Goal: Find specific page/section: Find specific page/section

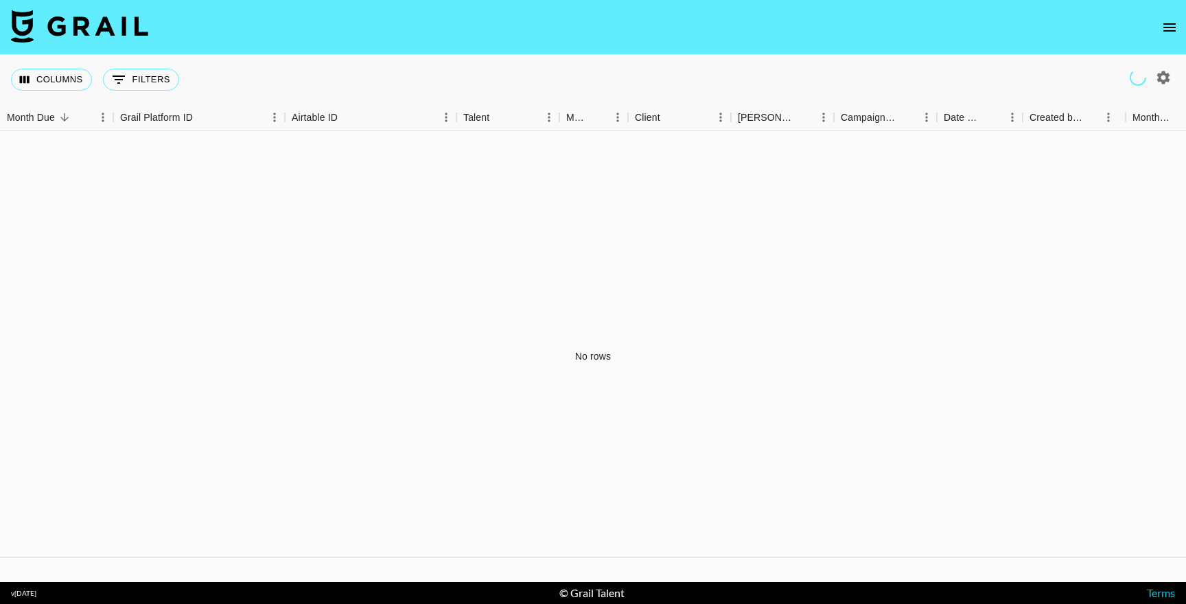
click at [1185, 30] on nav at bounding box center [593, 27] width 1186 height 55
click at [1175, 32] on icon "open drawer" at bounding box center [1169, 27] width 16 height 16
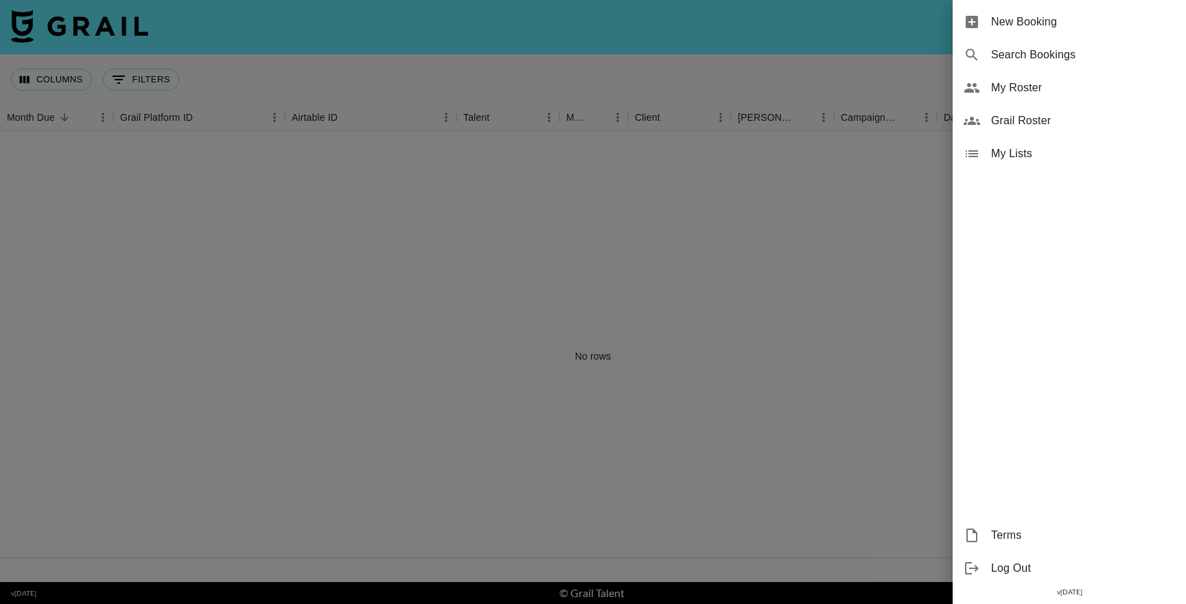
click at [1022, 93] on span "My Roster" at bounding box center [1083, 88] width 184 height 16
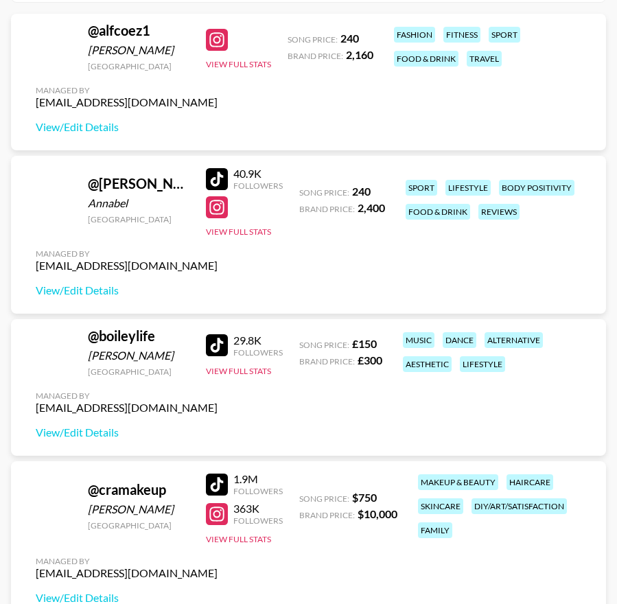
scroll to position [196, 0]
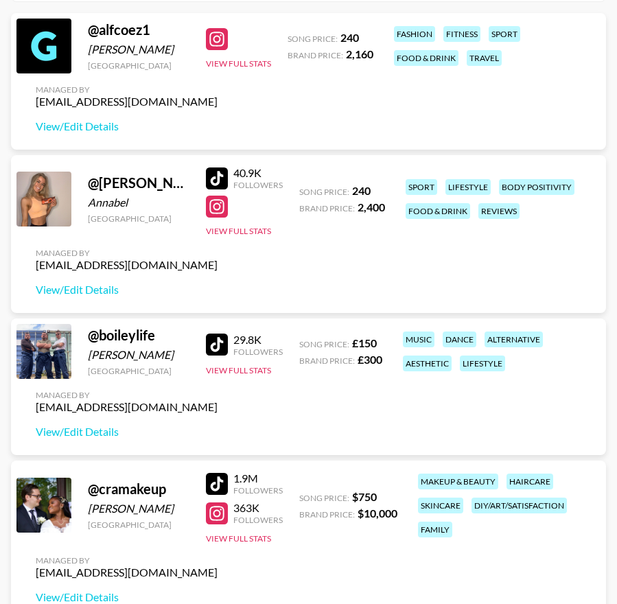
click at [221, 173] on div at bounding box center [217, 178] width 22 height 22
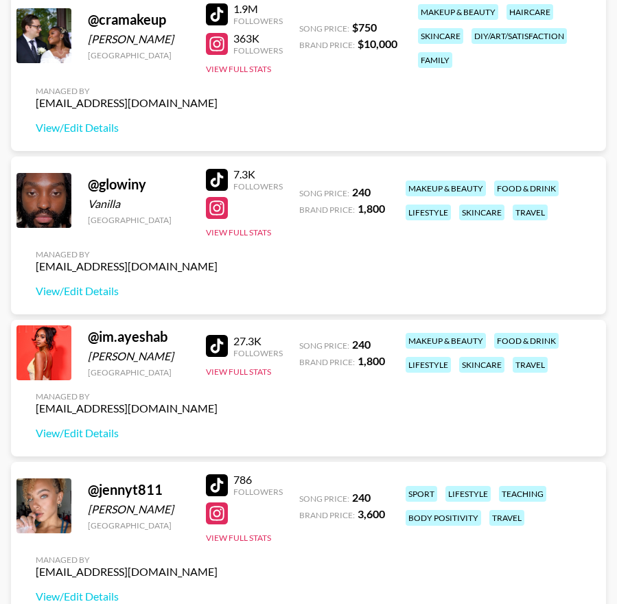
scroll to position [666, 0]
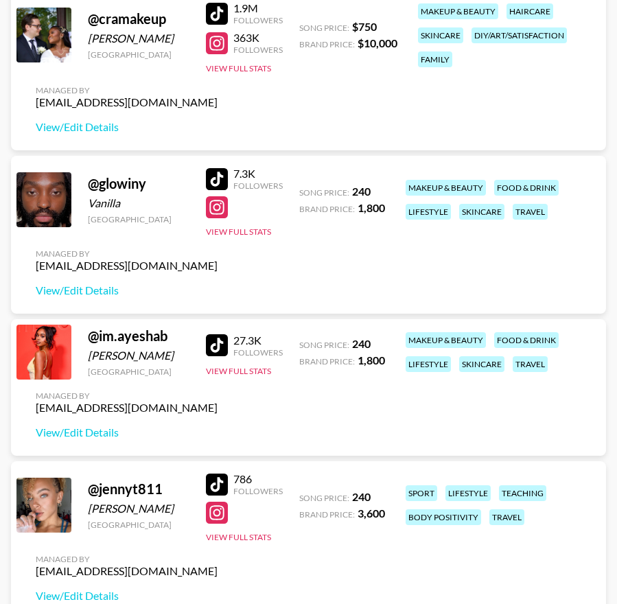
click at [217, 350] on div at bounding box center [217, 345] width 22 height 22
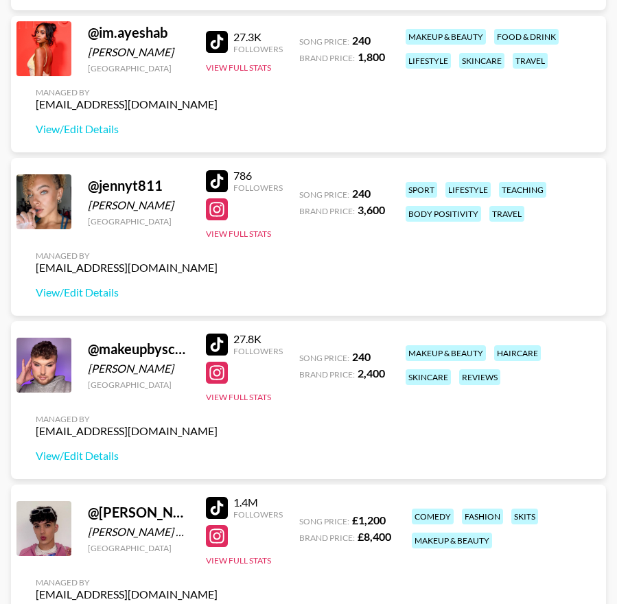
scroll to position [983, 0]
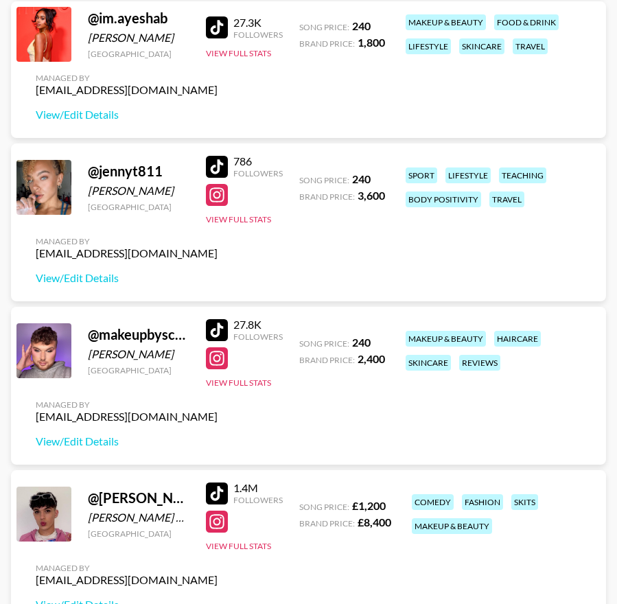
click at [218, 328] on div at bounding box center [217, 330] width 22 height 22
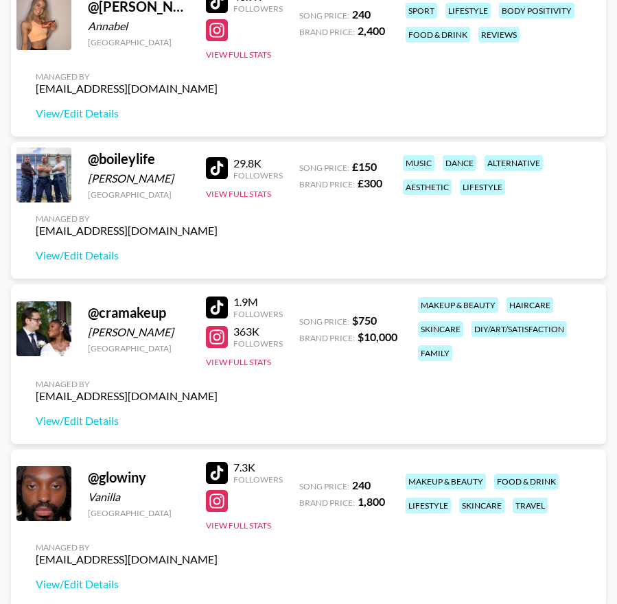
scroll to position [386, 0]
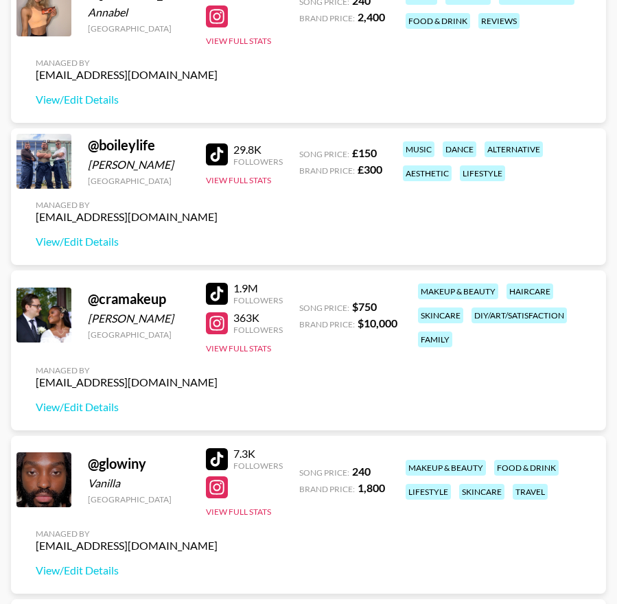
click at [216, 326] on div at bounding box center [217, 323] width 22 height 22
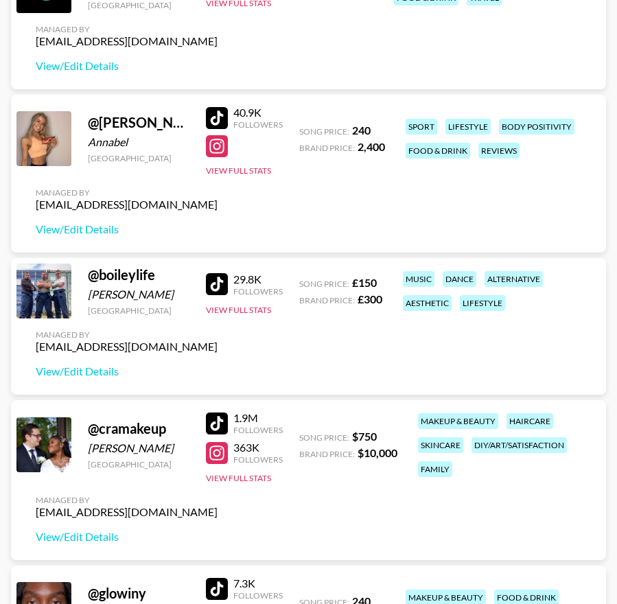
scroll to position [0, 0]
